Goal: Task Accomplishment & Management: Complete application form

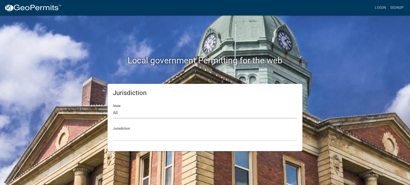
click at [122, 116] on select "All [US_STATE] [US_STATE] [US_STATE] [US_STATE] [US_STATE] [US_STATE] [US_STATE…" at bounding box center [205, 113] width 184 height 11
select select "[US_STATE]"
click at [113, 108] on select "All [US_STATE] [US_STATE] [US_STATE] [US_STATE] [US_STATE] [US_STATE] [US_STATE…" at bounding box center [205, 113] width 184 height 11
click at [131, 136] on select "City of [GEOGRAPHIC_DATA], [US_STATE] City of [GEOGRAPHIC_DATA], [US_STATE] Cit…" at bounding box center [205, 135] width 184 height 11
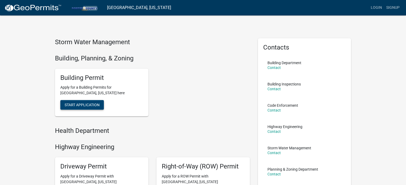
click at [88, 104] on span "Start Application" at bounding box center [82, 105] width 35 height 4
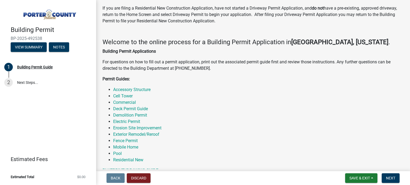
scroll to position [53, 0]
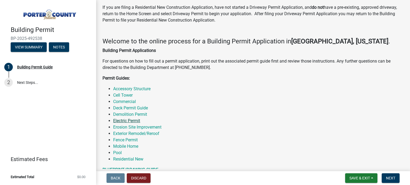
click at [128, 120] on link "Electric Permit" at bounding box center [126, 120] width 27 height 5
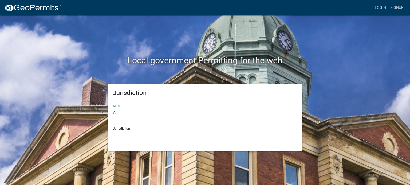
click at [143, 109] on select "All [US_STATE] [US_STATE] [US_STATE] [US_STATE] [US_STATE] [US_STATE] [US_STATE…" at bounding box center [205, 113] width 184 height 11
select select "[US_STATE]"
click at [113, 108] on select "All [US_STATE] [US_STATE] [US_STATE] [US_STATE] [US_STATE] [US_STATE] [US_STATE…" at bounding box center [205, 113] width 184 height 11
click at [128, 137] on select "City of [GEOGRAPHIC_DATA], [US_STATE] City of [GEOGRAPHIC_DATA], [US_STATE] Cit…" at bounding box center [205, 135] width 184 height 11
click at [128, 114] on select "All [US_STATE] [US_STATE] [US_STATE] [US_STATE] [US_STATE] [US_STATE] [US_STATE…" at bounding box center [205, 113] width 184 height 11
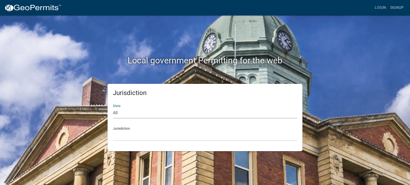
select select "[US_STATE]"
click at [113, 108] on select "All [US_STATE] [US_STATE] [US_STATE] [US_STATE] [US_STATE] [US_STATE] [US_STATE…" at bounding box center [205, 113] width 184 height 11
click at [123, 141] on select "City of [GEOGRAPHIC_DATA], [US_STATE] City of [GEOGRAPHIC_DATA], [US_STATE] Cit…" at bounding box center [205, 135] width 184 height 11
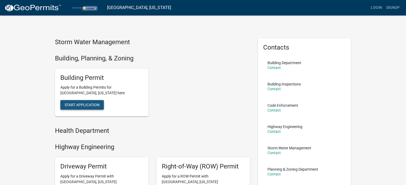
click at [93, 103] on span "Start Application" at bounding box center [82, 105] width 35 height 4
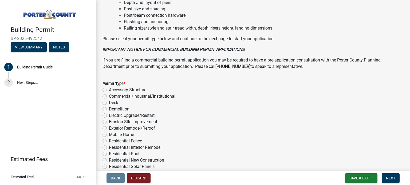
scroll to position [431, 0]
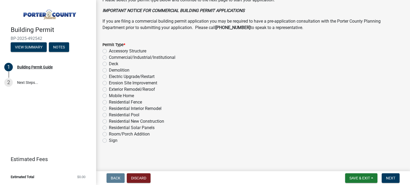
click at [109, 78] on label "Electric Upgrade/Restart" at bounding box center [132, 77] width 46 height 6
click at [109, 77] on input "Electric Upgrade/Restart" at bounding box center [110, 75] width 3 height 3
radio input "true"
click at [389, 176] on span "Next" at bounding box center [390, 178] width 9 height 4
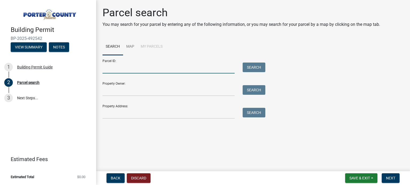
click at [137, 68] on input "Parcel ID:" at bounding box center [168, 68] width 132 height 11
click at [137, 114] on input "Property Address:" at bounding box center [168, 113] width 132 height 11
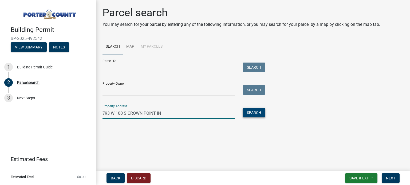
click at [255, 111] on button "Search" at bounding box center [254, 113] width 23 height 10
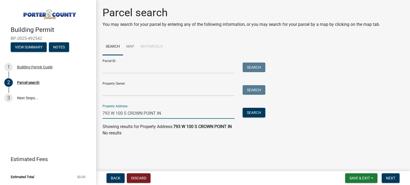
click at [125, 108] on input "793 W 100 S CROWN POINT IN" at bounding box center [168, 113] width 132 height 11
drag, startPoint x: 171, startPoint y: 115, endPoint x: 101, endPoint y: 114, distance: 69.7
click at [101, 114] on div "793 W 100 S CROWN POINT IN" at bounding box center [168, 113] width 140 height 11
type input "793W 100S"
click at [252, 113] on button "Search" at bounding box center [254, 113] width 23 height 10
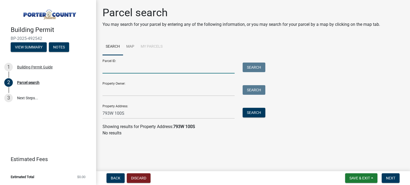
click at [134, 67] on input "Parcel ID:" at bounding box center [168, 68] width 132 height 11
paste input "15-000152677"
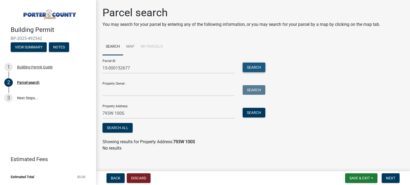
click at [249, 69] on button "Search" at bounding box center [254, 68] width 23 height 10
drag, startPoint x: 102, startPoint y: 69, endPoint x: 106, endPoint y: 68, distance: 3.6
click at [104, 68] on div "15-000152677" at bounding box center [168, 68] width 140 height 11
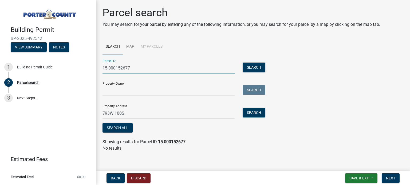
drag, startPoint x: 102, startPoint y: 68, endPoint x: 138, endPoint y: 68, distance: 35.2
click at [138, 68] on input "15-000152677" at bounding box center [168, 68] width 132 height 11
drag, startPoint x: 134, startPoint y: 70, endPoint x: 101, endPoint y: 70, distance: 33.1
click at [101, 70] on div "15-000152677" at bounding box center [168, 68] width 140 height 11
paste input "64-11-03-351-009.000-018"
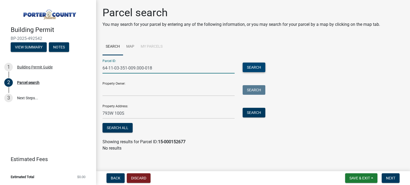
type input "64-11-03-351-009.000-018"
click at [259, 65] on button "Search" at bounding box center [254, 68] width 23 height 10
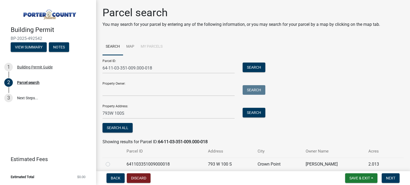
click at [112, 161] on label at bounding box center [112, 161] width 0 height 0
click at [112, 164] on input "radio" at bounding box center [113, 162] width 3 height 3
radio input "true"
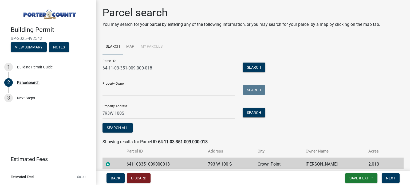
scroll to position [22, 0]
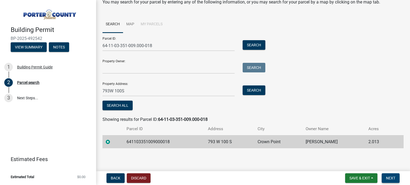
click at [394, 177] on span "Next" at bounding box center [390, 178] width 9 height 4
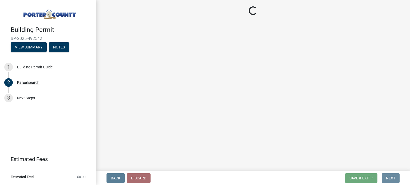
scroll to position [0, 0]
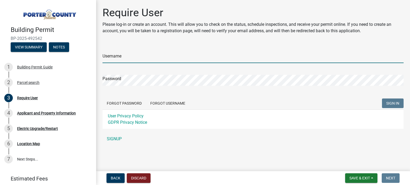
type input "Beth S"
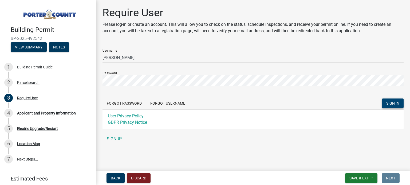
click at [397, 104] on span "SIGN IN" at bounding box center [392, 103] width 13 height 4
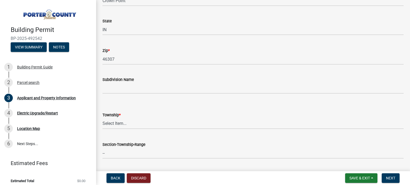
scroll to position [160, 0]
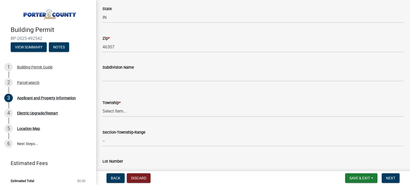
click at [110, 112] on select "Select Item... Boone Center Jackson Liberty Morgan Pine Pleasant Portage Porter…" at bounding box center [252, 111] width 301 height 11
click at [128, 111] on select "Select Item... Boone Center Jackson Liberty Morgan Pine Pleasant Portage Porter…" at bounding box center [252, 111] width 301 height 11
click at [102, 106] on select "Select Item... Boone Center Jackson Liberty Morgan Pine Pleasant Portage Porter…" at bounding box center [252, 111] width 301 height 11
select select "eebc071e-620a-4db8-83e9-cb6b194c67e9"
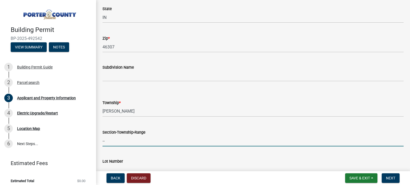
click at [131, 144] on input "--" at bounding box center [252, 141] width 301 height 11
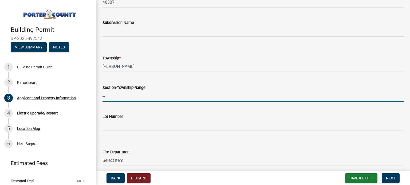
scroll to position [213, 0]
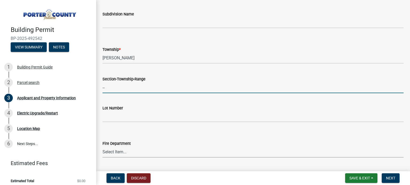
click at [145, 154] on select "Select Item... Beverly Shores FD Burns Harbor FD Boone Grove FD Chesterton FD F…" at bounding box center [252, 152] width 301 height 11
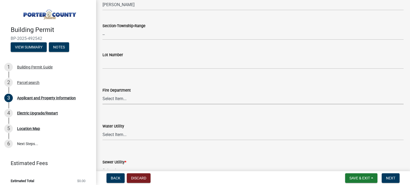
scroll to position [320, 0]
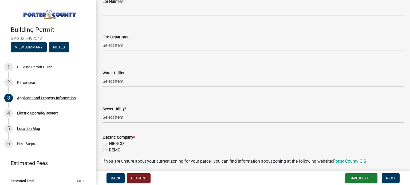
click at [121, 114] on select "Select Item... Aqua Indiana Inc Damon Run Falling Waters Lake Eliza - LEACD Nat…" at bounding box center [252, 117] width 301 height 11
click at [192, 129] on wm-data-entity-input-list "Property Location Information Parcel Number 641103351009000018 Legal Descriptio…" at bounding box center [252, 176] width 301 height 932
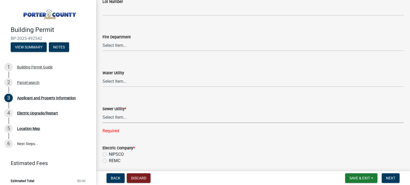
click at [129, 117] on select "Select Item... Aqua Indiana Inc Damon Run Falling Waters Lake Eliza - LEACD Nat…" at bounding box center [252, 117] width 301 height 11
click at [124, 116] on select "Select Item... Aqua Indiana Inc Damon Run Falling Waters Lake Eliza - LEACD Nat…" at bounding box center [252, 117] width 301 height 11
click at [102, 112] on select "Select Item... Aqua Indiana Inc Damon Run Falling Waters Lake Eliza - LEACD Nat…" at bounding box center [252, 117] width 301 height 11
select select "1496f93b-ddd0-4852-8a2e-456fea7c9be3"
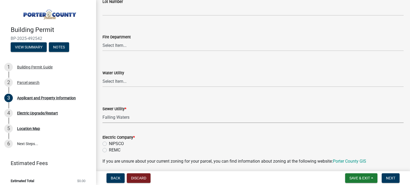
click at [109, 144] on label "NIPSCO" at bounding box center [116, 144] width 15 height 6
click at [109, 144] on input "NIPSCO" at bounding box center [110, 142] width 3 height 3
radio input "true"
click at [393, 179] on span "Next" at bounding box center [390, 178] width 9 height 4
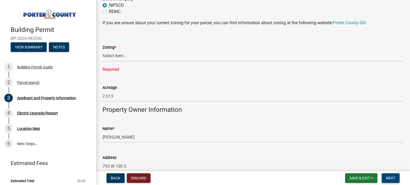
scroll to position [469, 0]
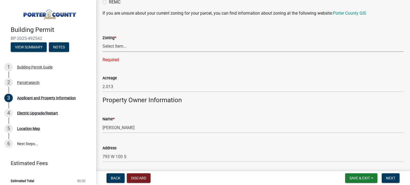
click at [147, 47] on select "Select Item... A1 A2 CH CM CN I1 I2 I3 IN MP OT P1 P2 PUD R1 R2 R3 R4 RL RR" at bounding box center [252, 46] width 301 height 11
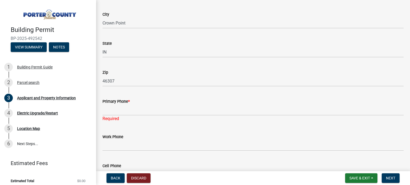
scroll to position [629, 0]
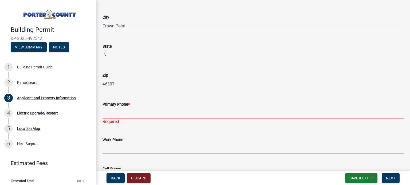
click at [131, 113] on input "Primary Phone *" at bounding box center [252, 113] width 301 height 11
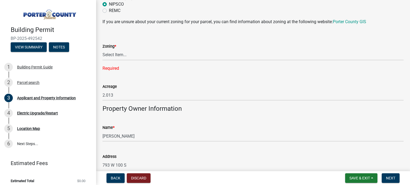
scroll to position [430, 0]
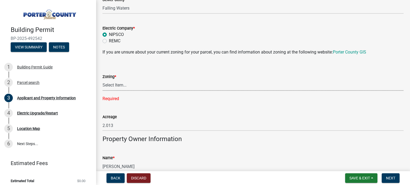
click at [114, 85] on select "Select Item... A1 A2 CH CM CN I1 I2 I3 IN MP OT P1 P2 PUD R1 R2 R3 R4 RL RR" at bounding box center [252, 85] width 301 height 11
click at [304, 159] on div "Name *" at bounding box center [252, 158] width 301 height 6
click at [118, 87] on select "Select Item... A1 A2 CH CM CN I1 I2 I3 IN MP OT P1 P2 PUD R1 R2 R3 R4 RL RR" at bounding box center [252, 85] width 301 height 11
click at [102, 80] on select "Select Item... A1 A2 CH CM CN I1 I2 I3 IN MP OT P1 P2 PUD R1 R2 R3 R4 RL RR" at bounding box center [252, 85] width 301 height 11
select select "271bd504-2c49-4a3f-937e-0db1d3436bac"
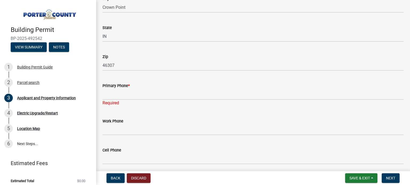
scroll to position [649, 0]
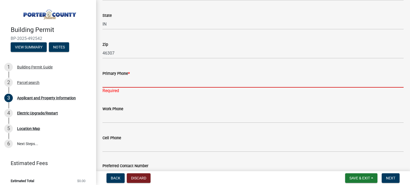
click at [143, 83] on input "Primary Phone *" at bounding box center [252, 82] width 301 height 11
type input "2198727736"
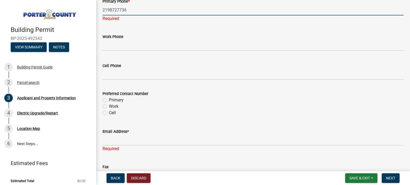
scroll to position [729, 0]
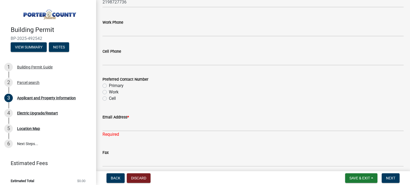
click at [104, 92] on div "Preferred Contact Number Primary Work Cell" at bounding box center [252, 89] width 301 height 26
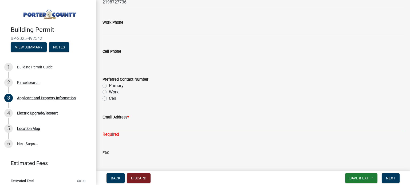
click at [144, 126] on input "Email Address *" at bounding box center [252, 126] width 301 height 11
type input "S"
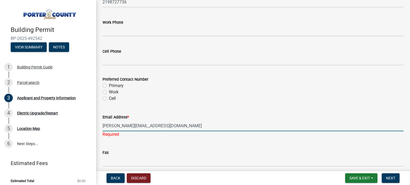
type input "shellie@currentelectricmc.com"
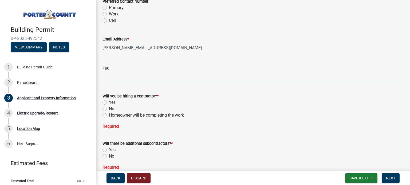
scroll to position [810, 0]
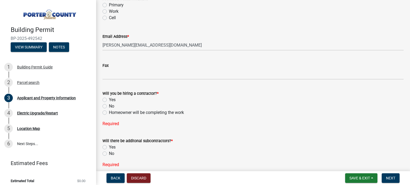
click at [109, 99] on label "Yes" at bounding box center [112, 100] width 7 height 6
click at [109, 99] on input "Yes" at bounding box center [110, 98] width 3 height 3
radio input "true"
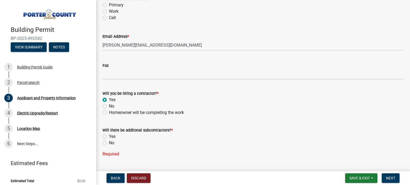
click at [109, 143] on label "No" at bounding box center [111, 143] width 5 height 6
click at [109, 143] on input "No" at bounding box center [110, 141] width 3 height 3
radio input "true"
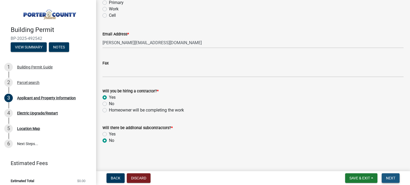
click at [392, 178] on span "Next" at bounding box center [390, 178] width 9 height 4
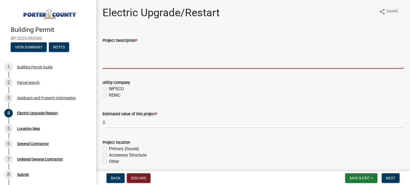
click at [139, 57] on textarea "Project Description *" at bounding box center [252, 56] width 301 height 25
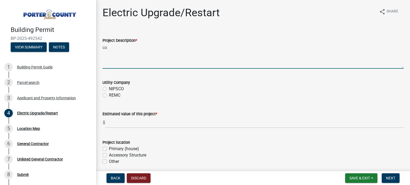
type textarea "c"
type textarea "C"
type textarea "S"
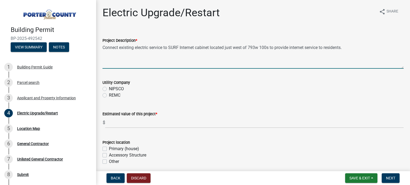
type textarea "Connect existing electric service to SURF Internet cabinet located just west of…"
click at [109, 96] on label "REMC" at bounding box center [114, 95] width 11 height 6
click at [109, 96] on input "REMC" at bounding box center [110, 93] width 3 height 3
radio input "true"
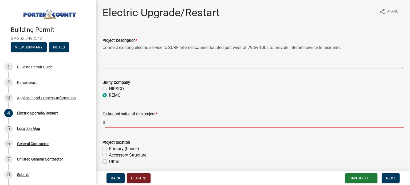
click at [117, 125] on input "text" at bounding box center [254, 122] width 298 height 11
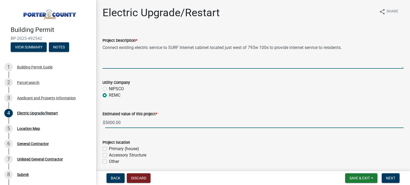
type input "5000"
click at [354, 52] on textarea "Connect existing electric service to SURF Internet cabinet located just west of…" at bounding box center [252, 56] width 301 height 25
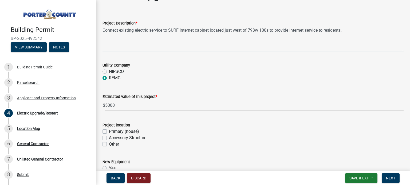
scroll to position [27, 0]
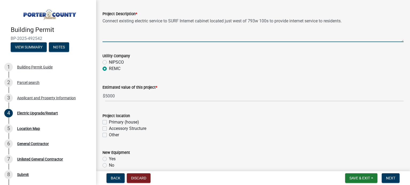
click at [109, 128] on label "Accessory Structure" at bounding box center [127, 129] width 37 height 6
click at [109, 128] on input "Accessory Structure" at bounding box center [110, 127] width 3 height 3
checkbox input "true"
checkbox input "false"
checkbox input "true"
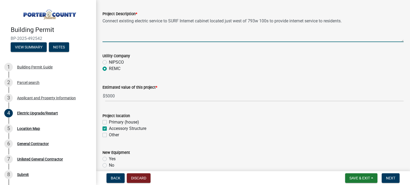
checkbox input "false"
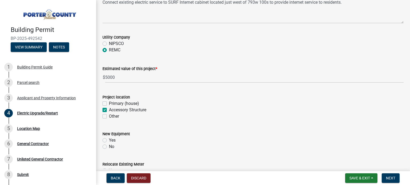
scroll to position [53, 0]
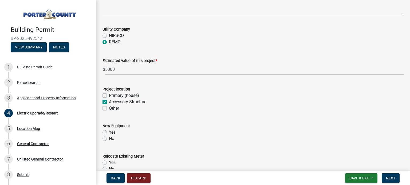
click at [109, 130] on label "Yes" at bounding box center [112, 132] width 7 height 6
click at [109, 130] on input "Yes" at bounding box center [110, 130] width 3 height 3
radio input "true"
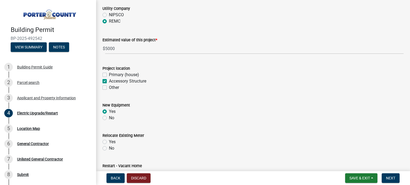
scroll to position [80, 0]
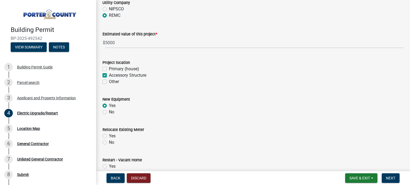
click at [109, 142] on label "No" at bounding box center [111, 143] width 5 height 6
click at [109, 142] on input "No" at bounding box center [110, 141] width 3 height 3
radio input "true"
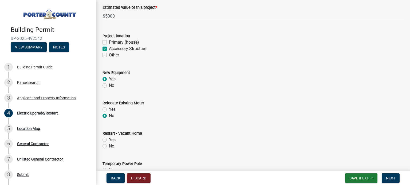
scroll to position [133, 0]
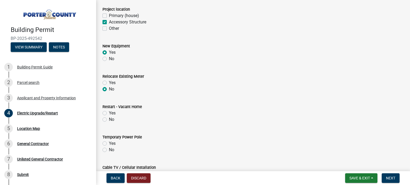
click at [109, 120] on label "No" at bounding box center [111, 120] width 5 height 6
click at [109, 120] on input "No" at bounding box center [110, 118] width 3 height 3
radio input "true"
click at [109, 149] on label "No" at bounding box center [111, 150] width 5 height 6
click at [109, 149] on input "No" at bounding box center [110, 148] width 3 height 3
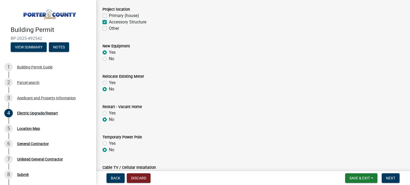
radio input "true"
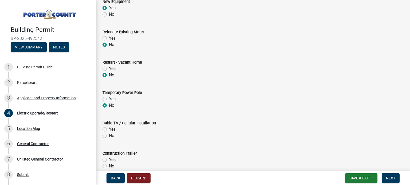
scroll to position [187, 0]
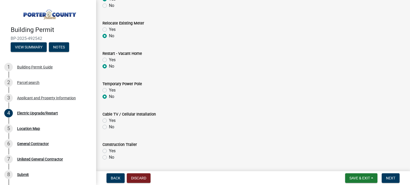
click at [109, 126] on label "No" at bounding box center [111, 127] width 5 height 6
click at [109, 126] on input "No" at bounding box center [110, 125] width 3 height 3
radio input "true"
click at [109, 157] on label "No" at bounding box center [111, 158] width 5 height 6
click at [109, 157] on input "No" at bounding box center [110, 156] width 3 height 3
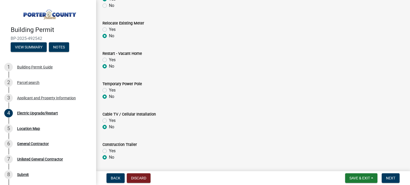
radio input "true"
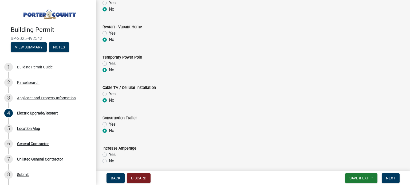
scroll to position [267, 0]
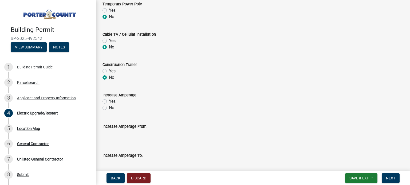
click at [109, 109] on label "No" at bounding box center [111, 108] width 5 height 6
click at [109, 108] on input "No" at bounding box center [110, 106] width 3 height 3
radio input "true"
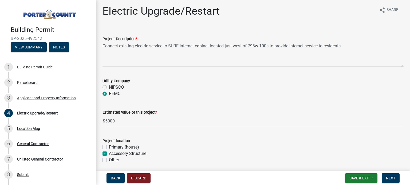
scroll to position [0, 0]
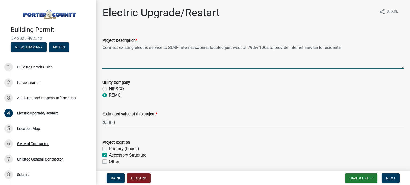
click at [136, 49] on textarea "Connect existing electric service to SURF Internet cabinet located just west of…" at bounding box center [252, 56] width 301 height 25
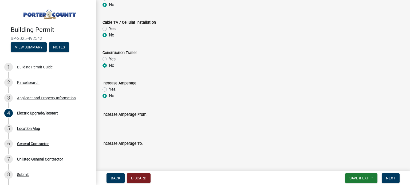
scroll to position [292, 0]
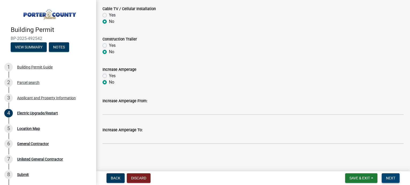
type textarea "Connect existing 100 amp electric service to SURF Internet cabinet located just…"
click at [393, 180] on span "Next" at bounding box center [390, 178] width 9 height 4
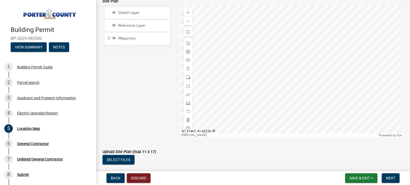
scroll to position [66, 0]
click at [113, 162] on button "Select files" at bounding box center [118, 161] width 32 height 10
click at [124, 161] on button "Select files" at bounding box center [118, 161] width 32 height 10
click at [389, 179] on span "Next" at bounding box center [390, 178] width 9 height 4
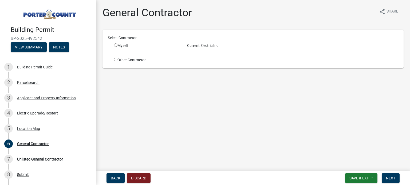
click at [115, 45] on input "radio" at bounding box center [115, 44] width 3 height 3
radio input "true"
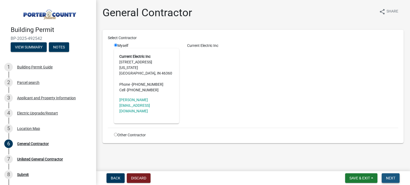
click at [393, 177] on span "Next" at bounding box center [390, 178] width 9 height 4
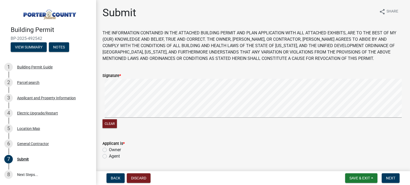
click at [109, 149] on label "Owner" at bounding box center [115, 150] width 12 height 6
click at [109, 149] on input "Owner" at bounding box center [110, 148] width 3 height 3
radio input "true"
click at [114, 126] on button "Clear" at bounding box center [109, 124] width 14 height 9
click at [113, 122] on button "Clear" at bounding box center [109, 124] width 14 height 9
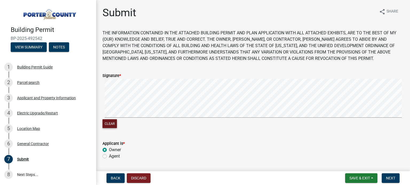
drag, startPoint x: 112, startPoint y: 125, endPoint x: 118, endPoint y: 119, distance: 8.8
click at [112, 124] on button "Clear" at bounding box center [109, 124] width 14 height 9
click at [112, 121] on button "Clear" at bounding box center [109, 124] width 14 height 9
click at [109, 122] on button "Clear" at bounding box center [109, 124] width 14 height 9
click at [108, 123] on button "Clear" at bounding box center [109, 124] width 14 height 9
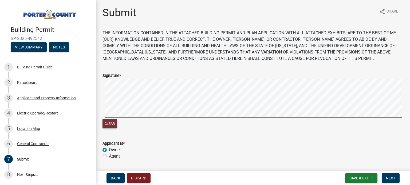
click at [111, 121] on button "Clear" at bounding box center [109, 124] width 14 height 9
click at [385, 179] on button "Next" at bounding box center [391, 179] width 18 height 10
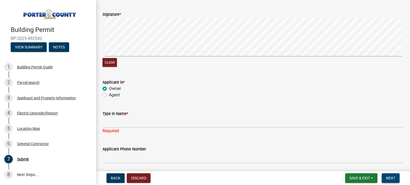
scroll to position [76, 0]
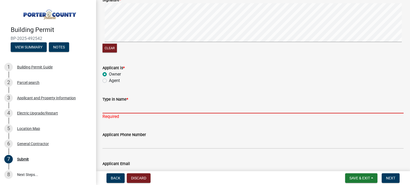
click at [144, 109] on input "Type in Name *" at bounding box center [252, 108] width 301 height 11
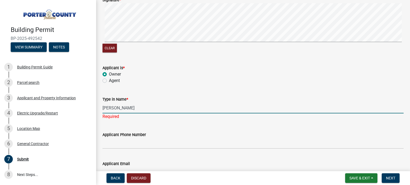
type input "Duane Seifert"
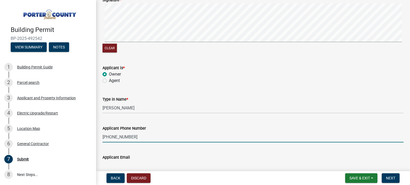
type input "219-872-7736"
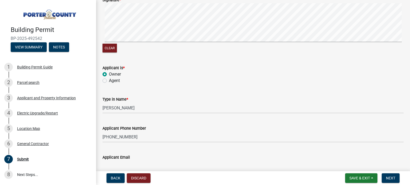
scroll to position [78, 0]
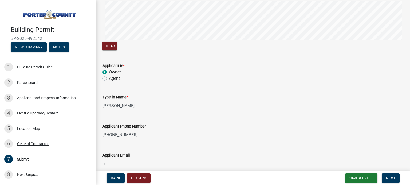
type input "s"
type input "shellie@currentelectricmc.com"
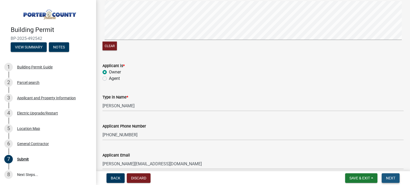
click at [382, 177] on button "Next" at bounding box center [391, 179] width 18 height 10
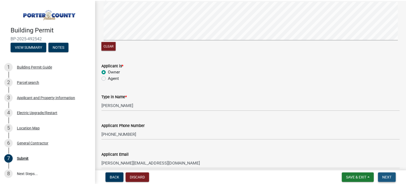
scroll to position [0, 0]
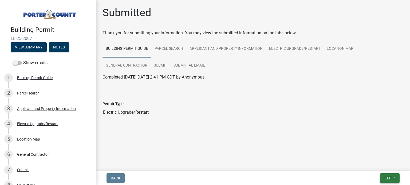
click at [391, 179] on span "Exit" at bounding box center [388, 178] width 8 height 4
click at [385, 165] on button "Save & Exit" at bounding box center [378, 164] width 43 height 13
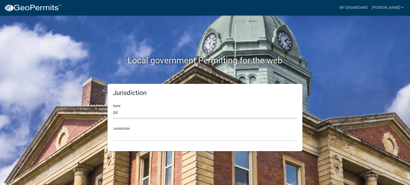
click at [156, 111] on select "All [US_STATE] [US_STATE] [US_STATE] [US_STATE] [US_STATE] [US_STATE] [US_STATE…" at bounding box center [205, 113] width 184 height 11
select select "[US_STATE]"
click at [113, 108] on select "All [US_STATE] [US_STATE] [US_STATE] [US_STATE] [US_STATE] [US_STATE] [US_STATE…" at bounding box center [205, 113] width 184 height 11
click at [122, 134] on select "City of [GEOGRAPHIC_DATA], [US_STATE] City of [GEOGRAPHIC_DATA], [US_STATE] Cit…" at bounding box center [205, 135] width 184 height 11
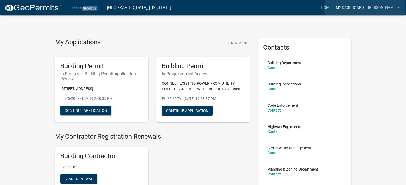
click at [365, 9] on link "My Dashboard" at bounding box center [349, 8] width 32 height 10
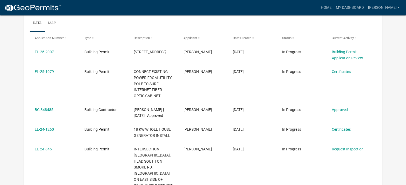
scroll to position [80, 0]
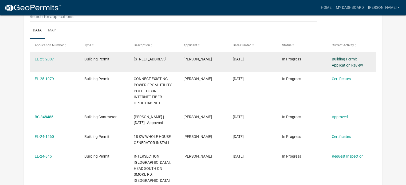
click at [338, 66] on link "Building Permit Application Review" at bounding box center [347, 62] width 31 height 10
